Goal: Information Seeking & Learning: Check status

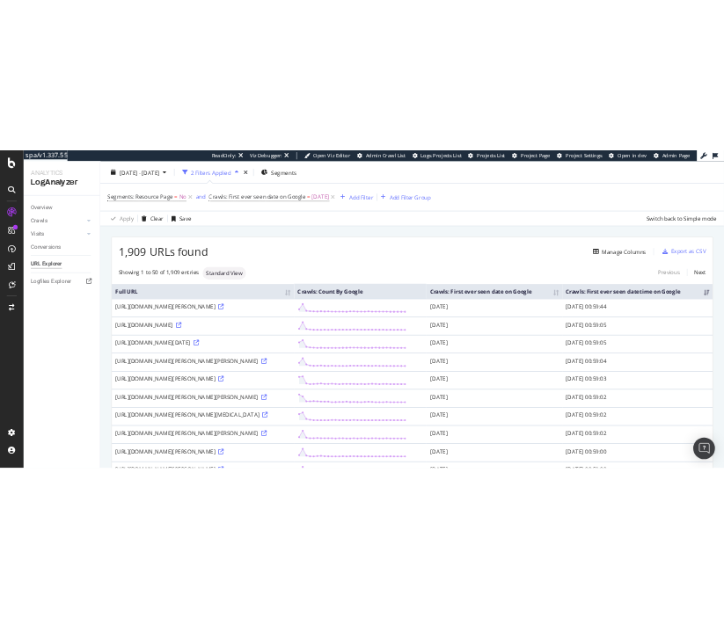
scroll to position [25, 0]
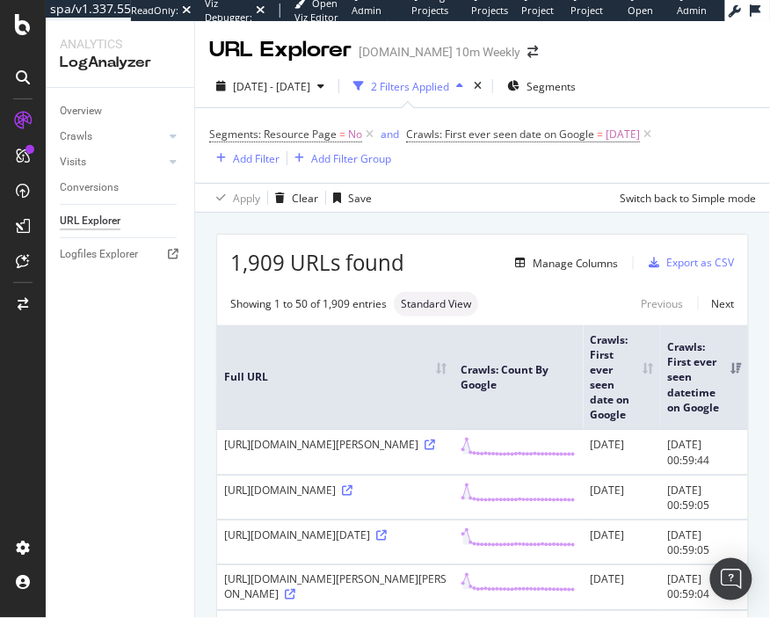
drag, startPoint x: 770, startPoint y: 346, endPoint x: 935, endPoint y: 327, distance: 165.5
click at [723, 327] on html "spa/v1.337.55 ReadOnly: Viz Debugger: Open Viz Editor Admin Crawl List Logs Pro…" at bounding box center [385, 309] width 770 height 618
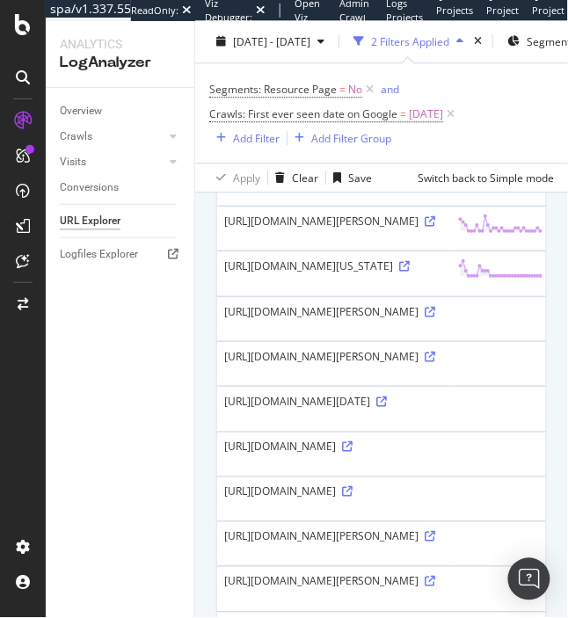
scroll to position [2120, 0]
